Goal: Task Accomplishment & Management: Use online tool/utility

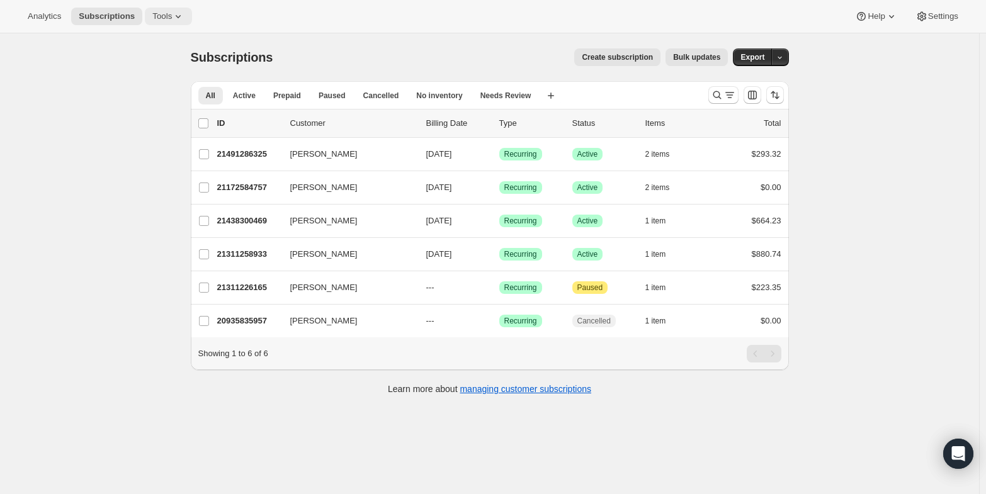
click at [163, 17] on span "Tools" at bounding box center [162, 16] width 20 height 10
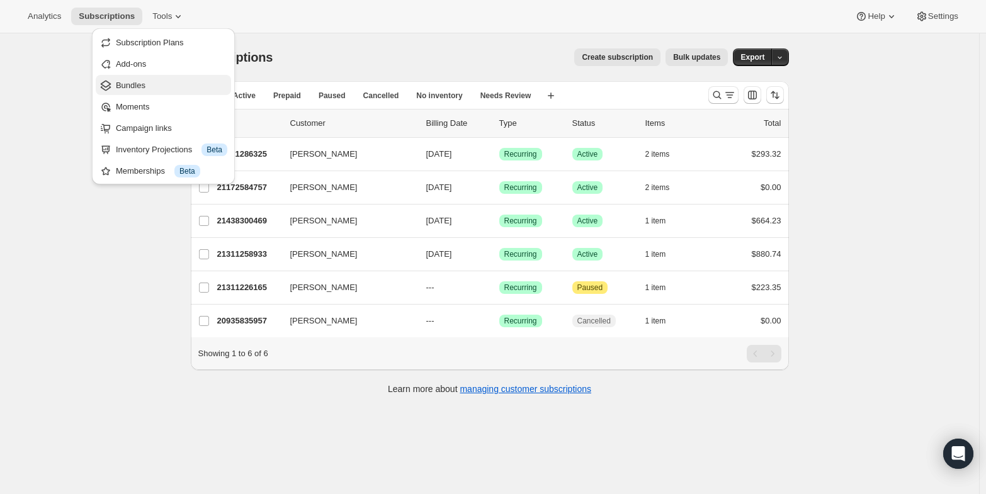
click at [128, 85] on span "Bundles" at bounding box center [131, 85] width 30 height 9
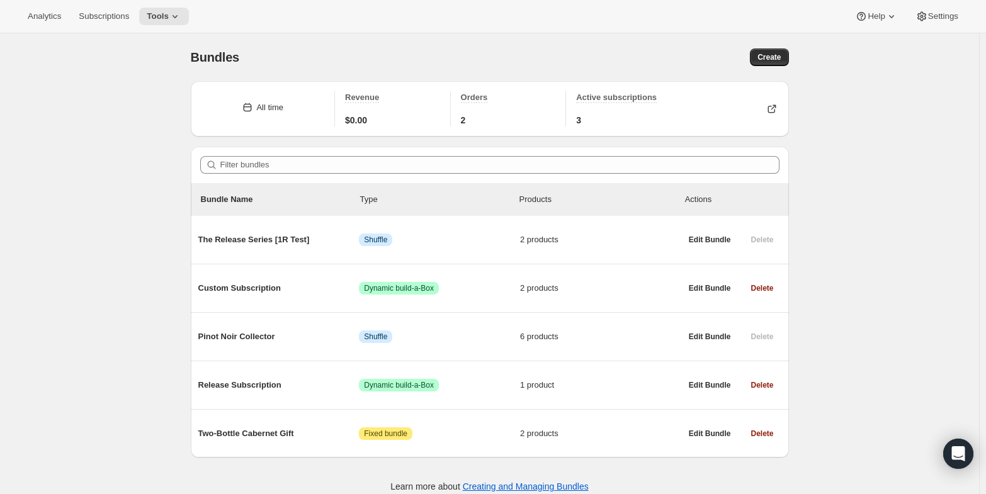
scroll to position [33, 0]
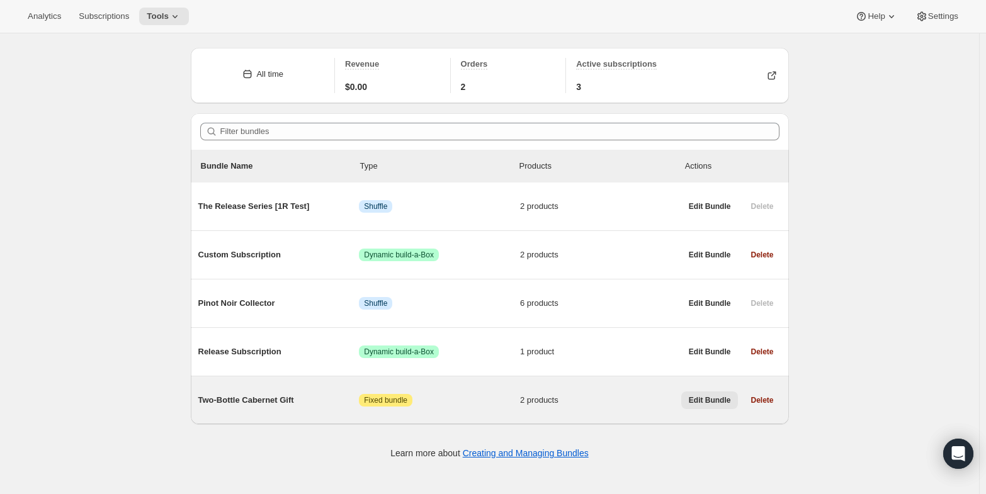
click at [715, 395] on span "Edit Bundle" at bounding box center [710, 400] width 42 height 10
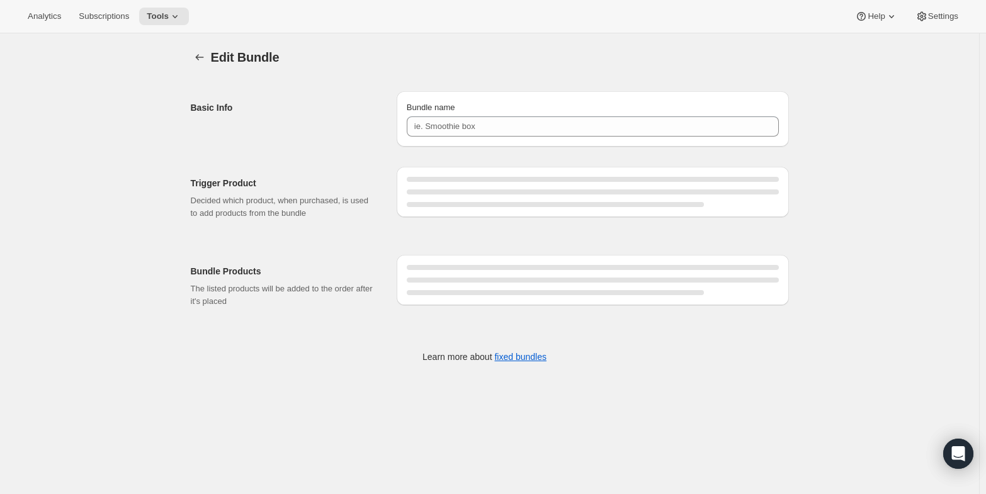
type input "Two-Bottle Cabernet Gift"
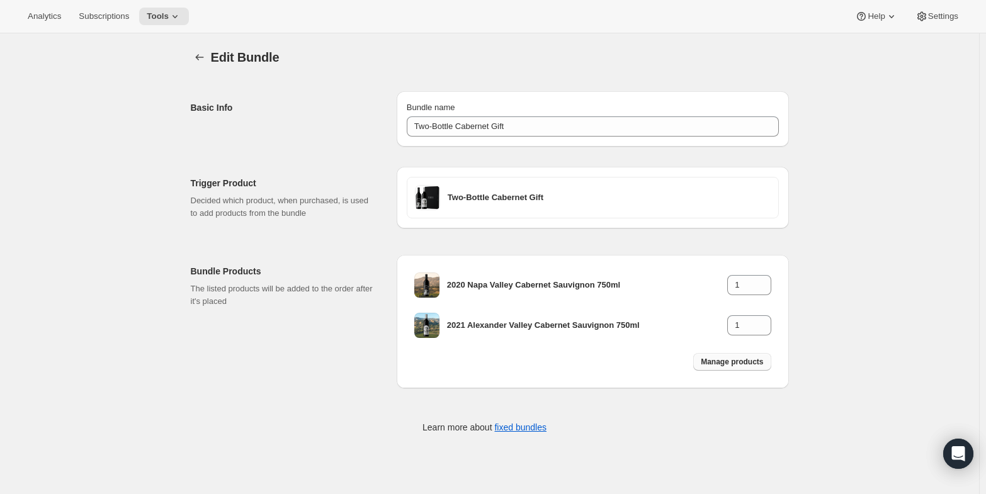
click at [745, 359] on span "Manage products" at bounding box center [732, 362] width 62 height 10
click at [747, 360] on span "Manage products" at bounding box center [732, 362] width 62 height 10
click at [728, 360] on span "Manage products" at bounding box center [732, 362] width 62 height 10
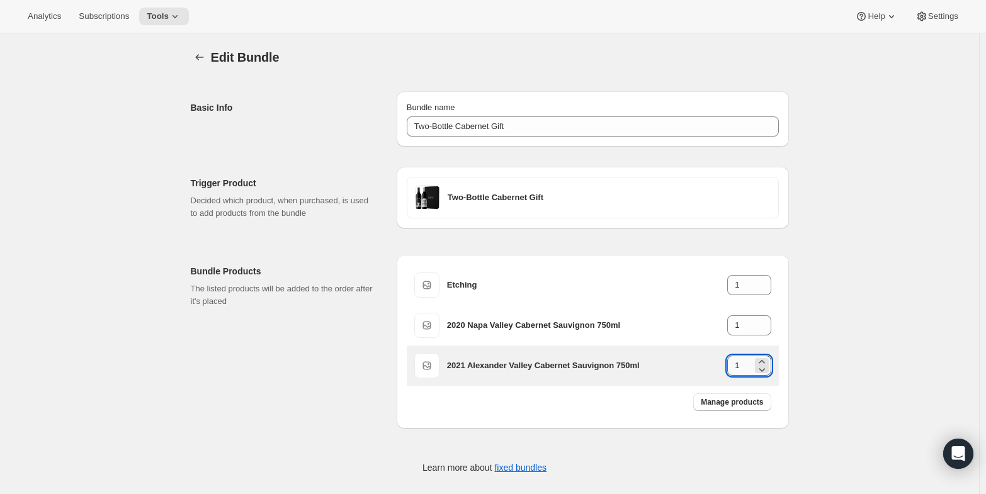
click at [746, 363] on input "1" at bounding box center [739, 366] width 25 height 20
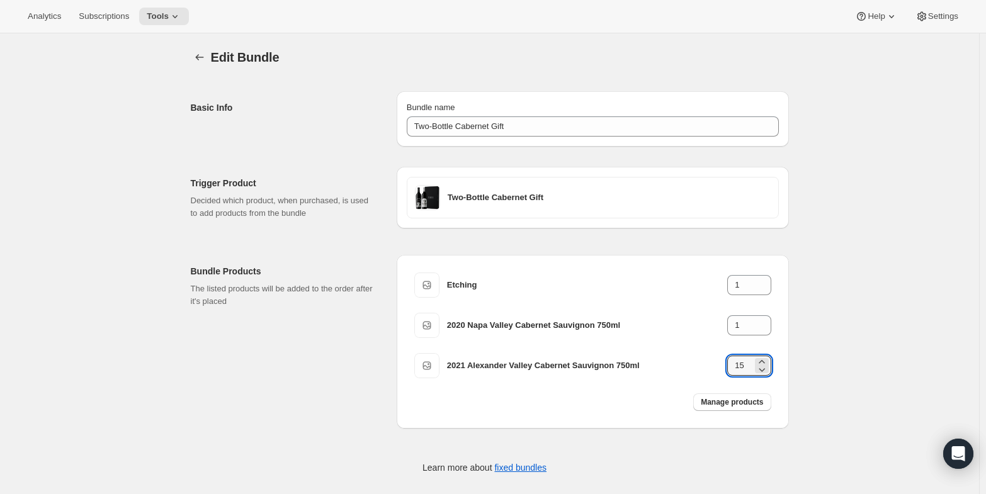
type input "15"
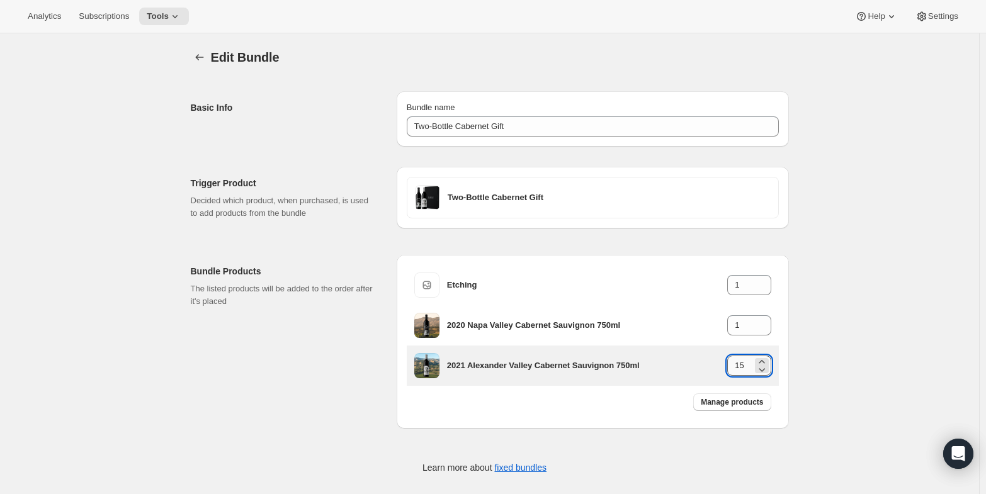
click at [744, 363] on input "15" at bounding box center [739, 366] width 25 height 20
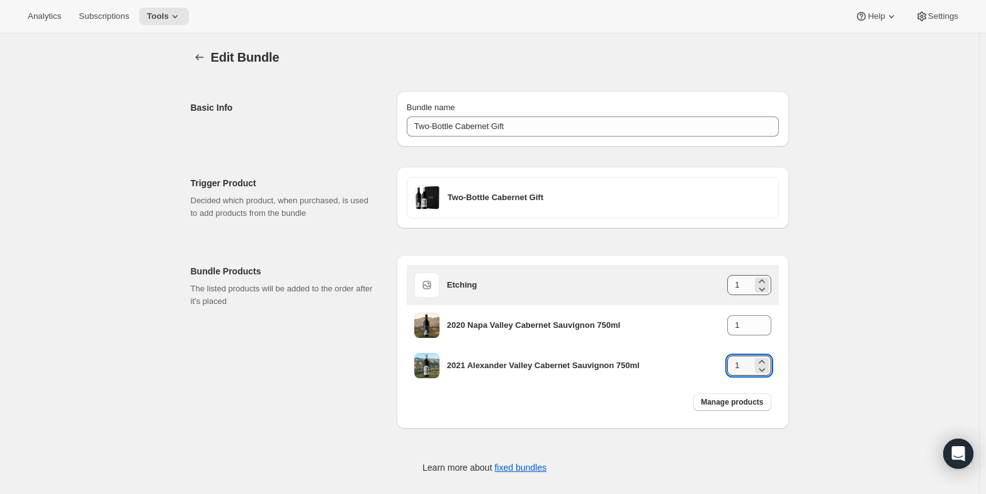
type input "1"
click at [750, 275] on input "1" at bounding box center [739, 285] width 25 height 20
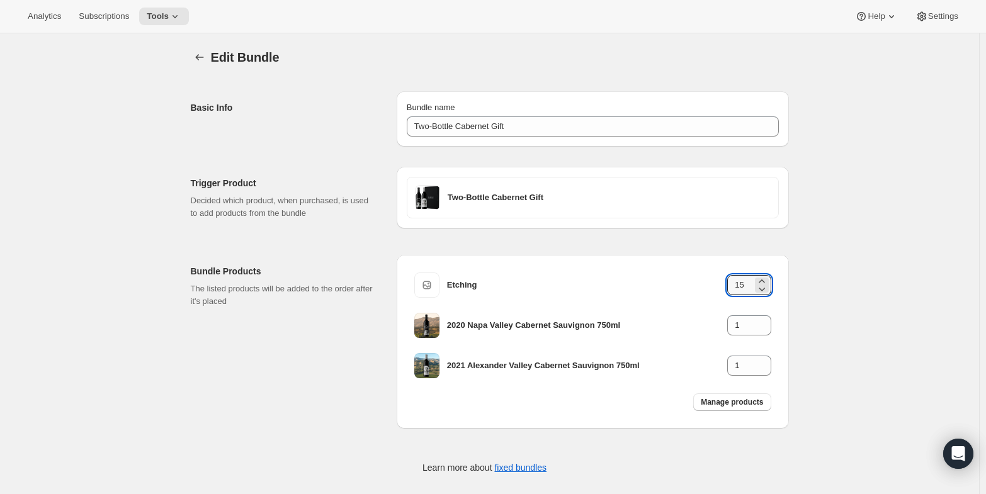
type input "15"
